Goal: Task Accomplishment & Management: Use online tool/utility

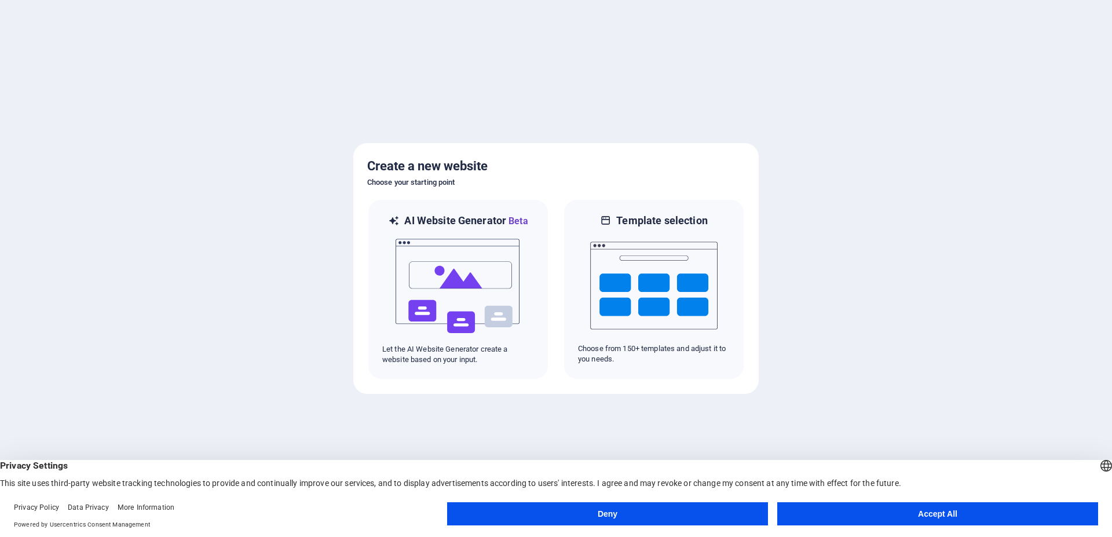
click at [980, 508] on button "Accept All" at bounding box center [937, 513] width 321 height 23
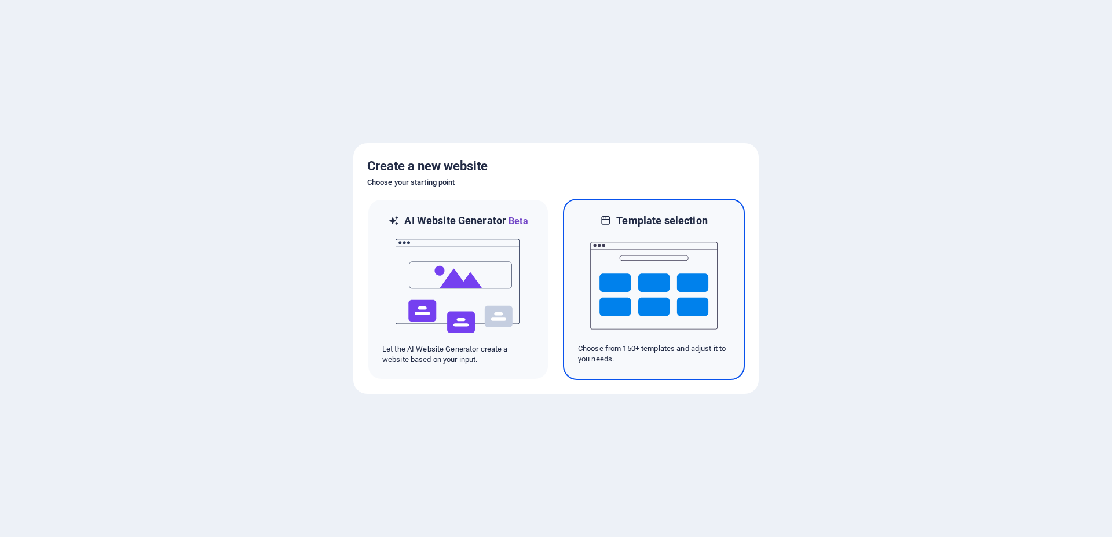
click at [672, 281] on img at bounding box center [653, 286] width 127 height 116
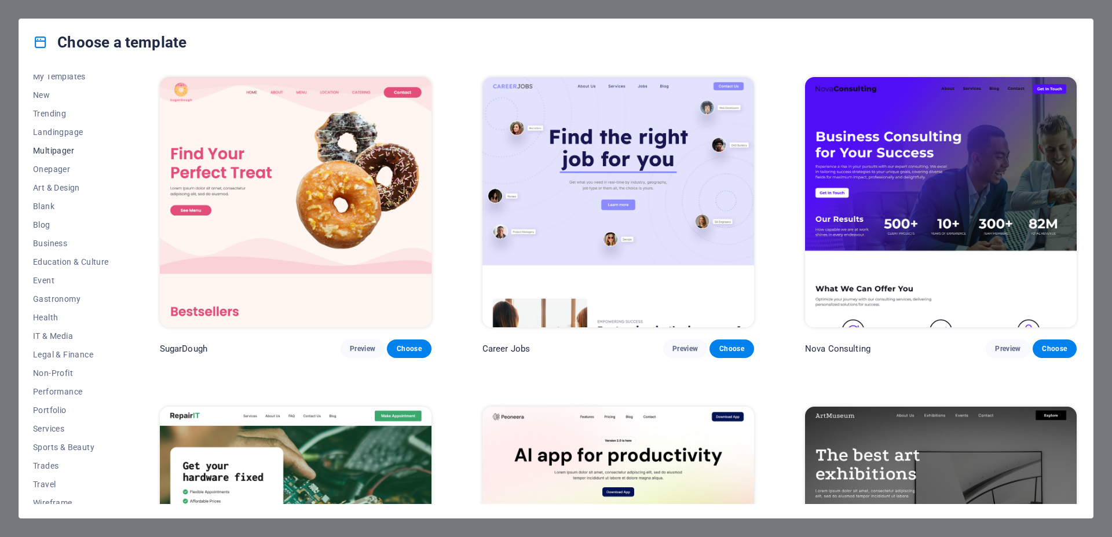
scroll to position [34, 0]
click at [56, 402] on span "Portfolio" at bounding box center [71, 401] width 76 height 9
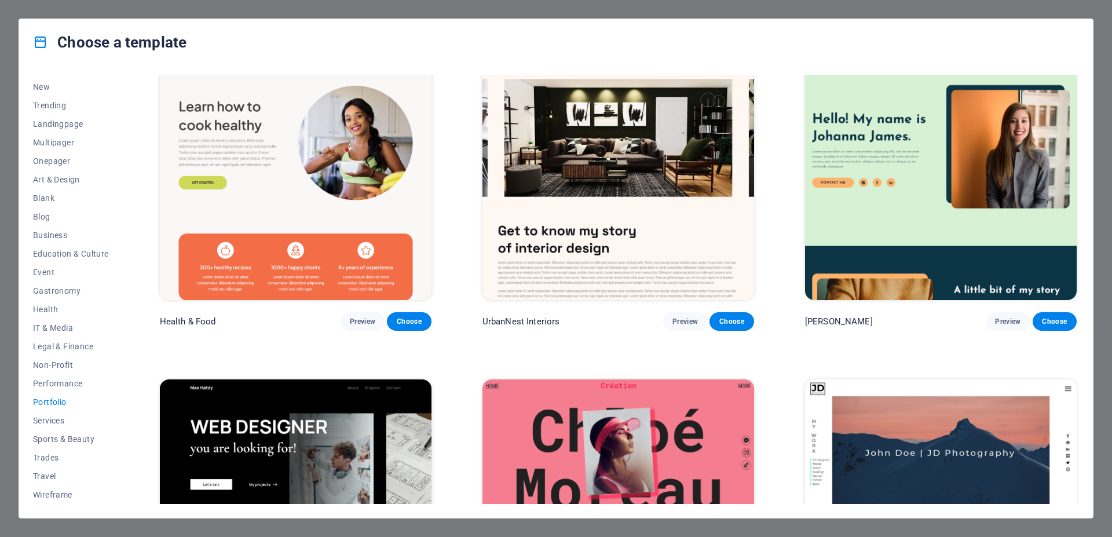
scroll to position [0, 0]
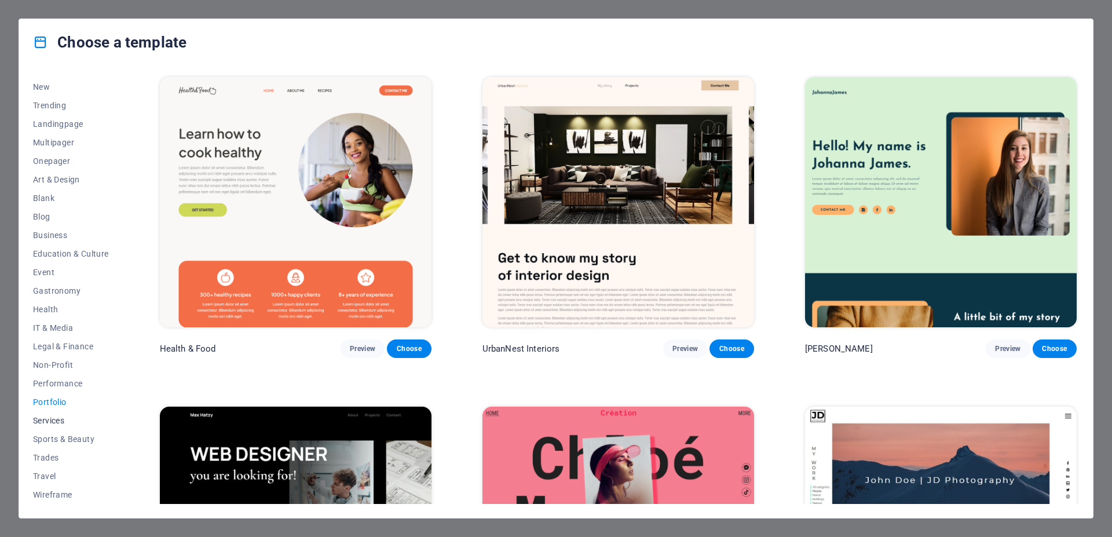
click at [42, 421] on span "Services" at bounding box center [71, 420] width 76 height 9
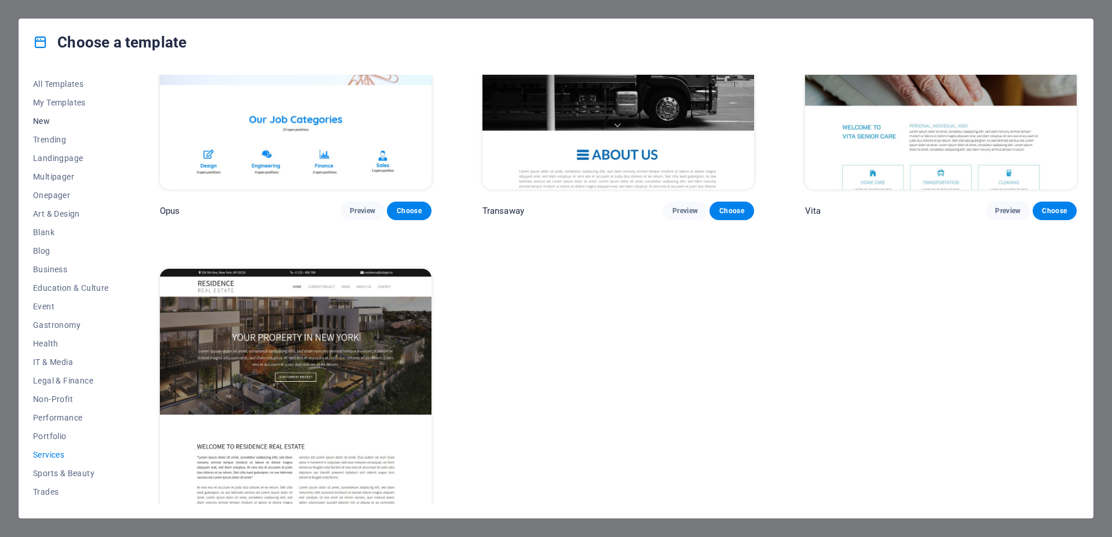
click at [56, 127] on button "New" at bounding box center [71, 121] width 76 height 19
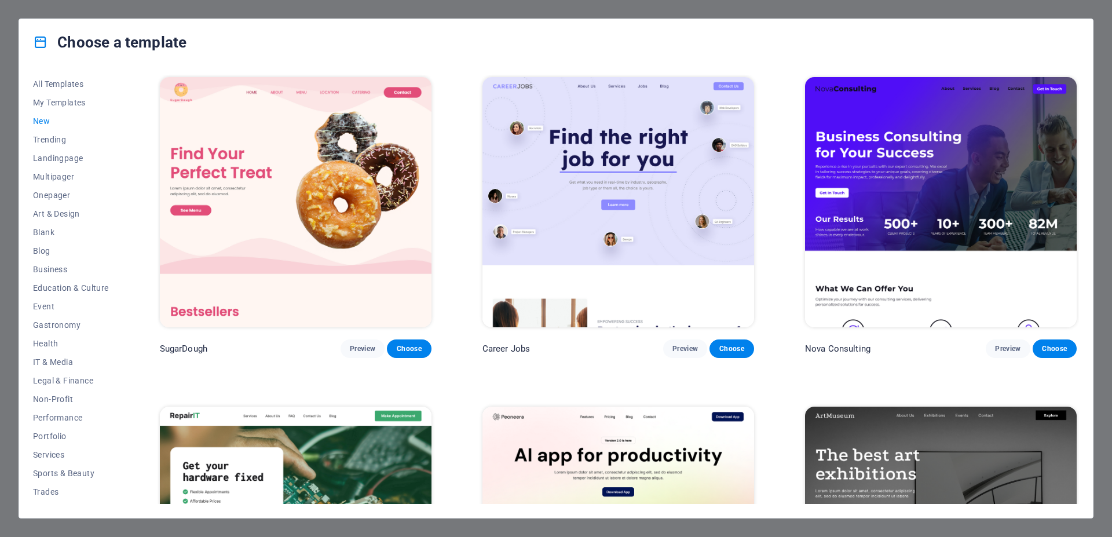
click at [940, 8] on div "Choose a template All Templates My Templates New Trending Landingpage Multipage…" at bounding box center [556, 268] width 1112 height 537
click at [254, 20] on div "Choose a template" at bounding box center [556, 42] width 1074 height 46
click at [246, 46] on div "Choose a template" at bounding box center [556, 42] width 1074 height 46
click at [61, 101] on span "My Templates" at bounding box center [71, 102] width 76 height 9
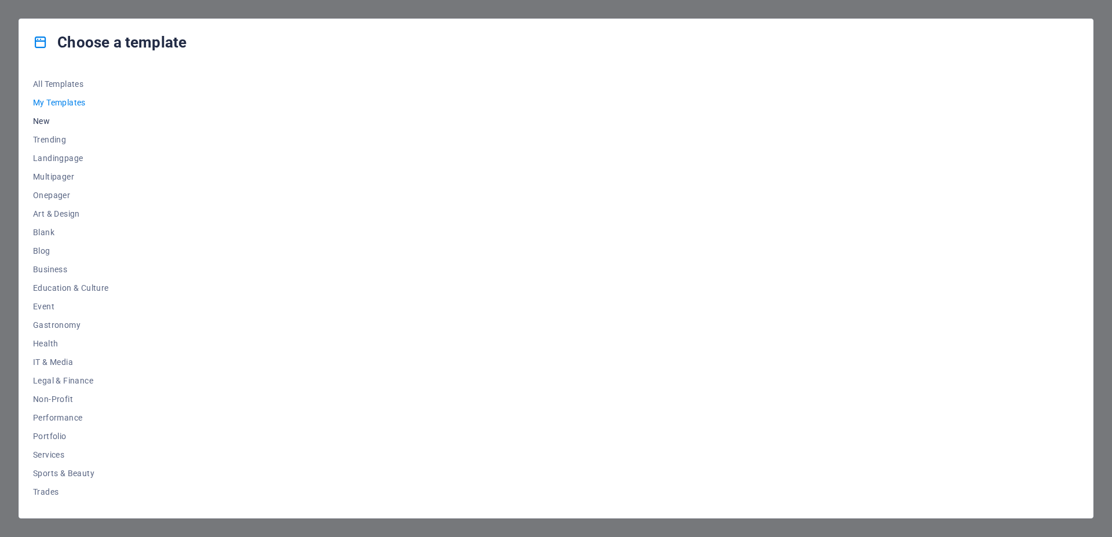
click at [39, 118] on span "New" at bounding box center [71, 120] width 76 height 9
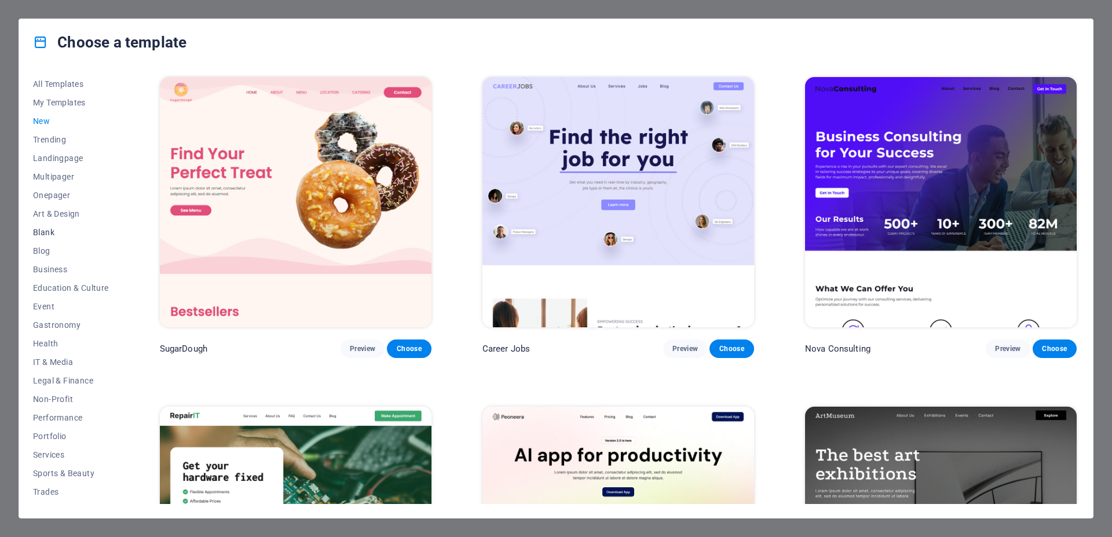
click at [46, 227] on button "Blank" at bounding box center [71, 232] width 76 height 19
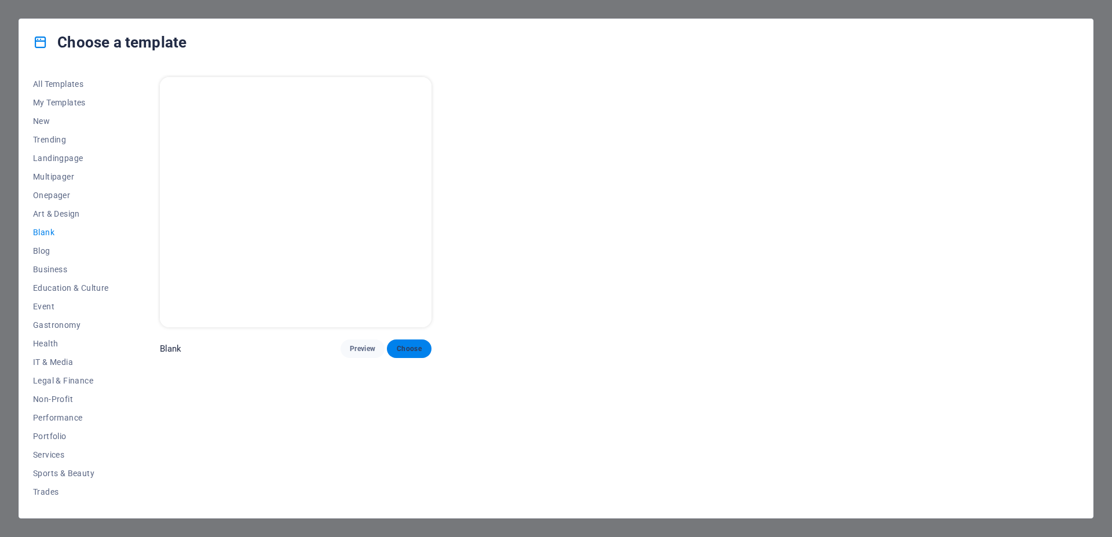
click at [416, 339] on button "Choose" at bounding box center [409, 348] width 44 height 19
